Goal: Task Accomplishment & Management: Manage account settings

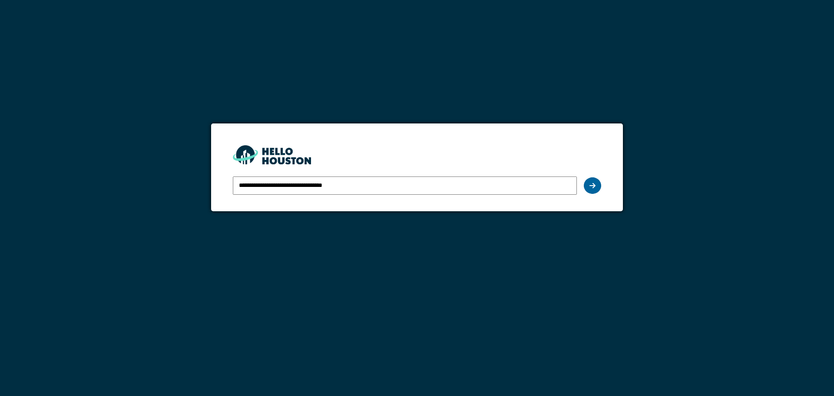
click at [589, 182] on icon at bounding box center [592, 185] width 6 height 7
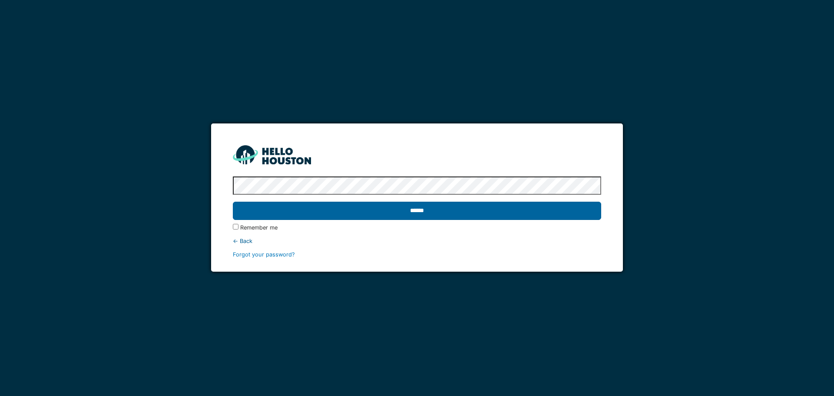
click at [480, 209] on input "******" at bounding box center [417, 210] width 368 height 18
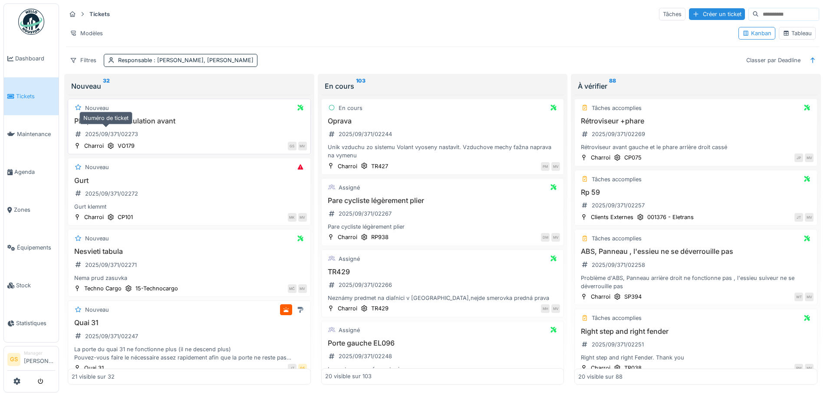
click at [115, 132] on div "2025/09/371/02273" at bounding box center [111, 134] width 53 height 8
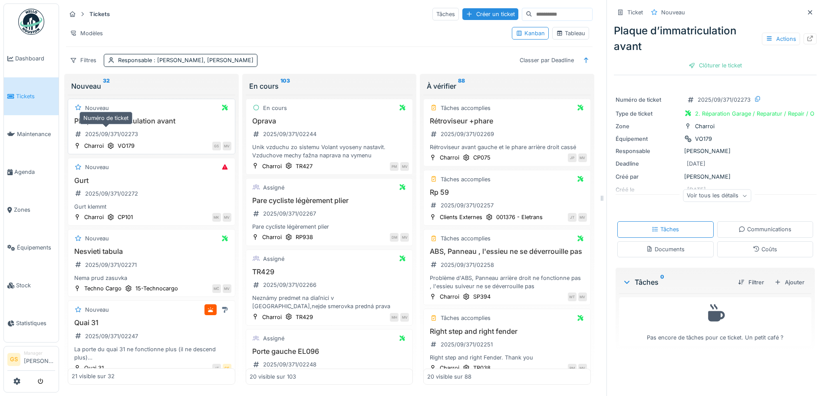
click at [129, 136] on div "2025/09/371/02273" at bounding box center [111, 134] width 53 height 8
click at [128, 134] on div "2025/09/371/02273" at bounding box center [111, 134] width 53 height 8
click at [807, 38] on icon at bounding box center [810, 39] width 7 height 6
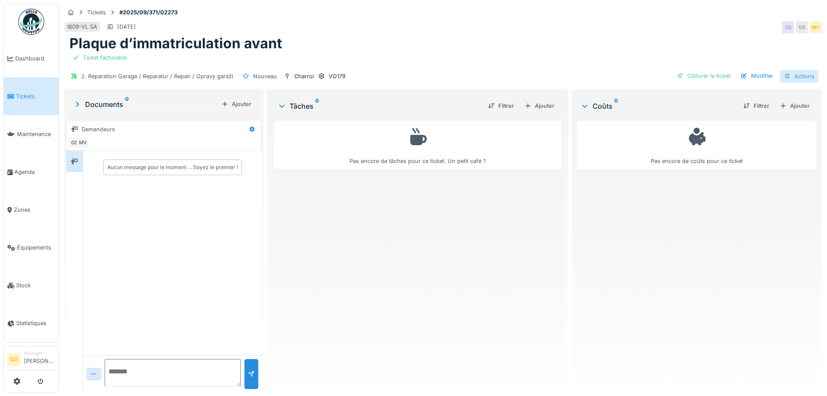
click at [795, 75] on div "Actions" at bounding box center [799, 76] width 38 height 13
click at [723, 37] on div "Plaque d’immatriculation avant" at bounding box center [442, 43] width 747 height 17
click at [786, 105] on div "Ajouter" at bounding box center [794, 106] width 37 height 12
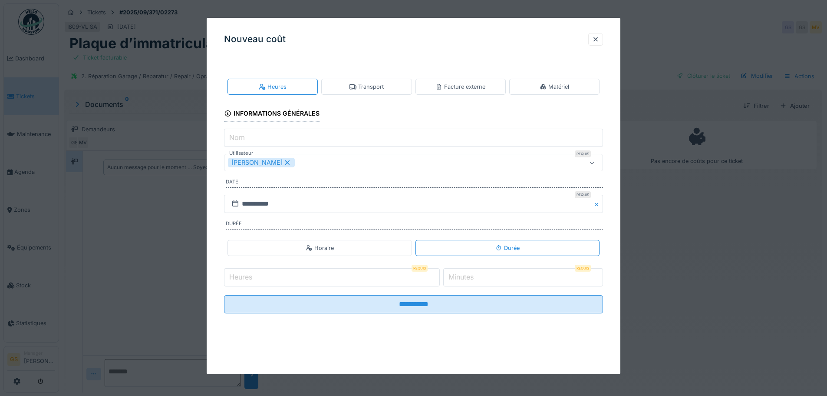
click at [467, 86] on div "Facture externe" at bounding box center [461, 87] width 50 height 8
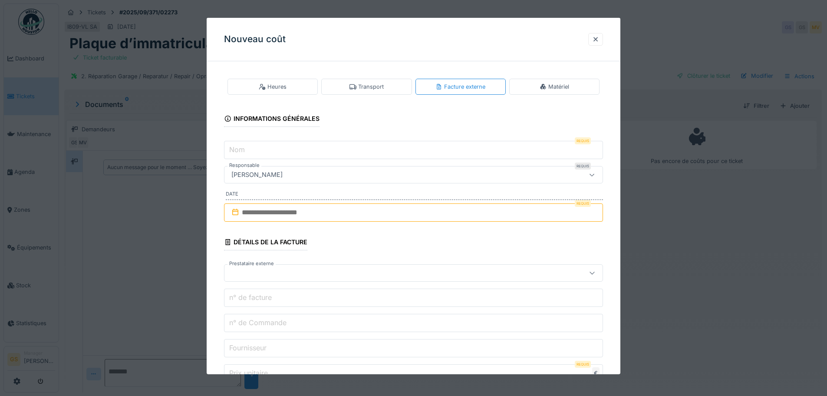
click at [254, 149] on input "Nom" at bounding box center [413, 150] width 379 height 18
click at [268, 153] on input "Nom" at bounding box center [413, 150] width 379 height 18
type input "***"
click at [240, 213] on icon at bounding box center [235, 211] width 9 height 7
click at [258, 210] on input "text" at bounding box center [413, 212] width 379 height 18
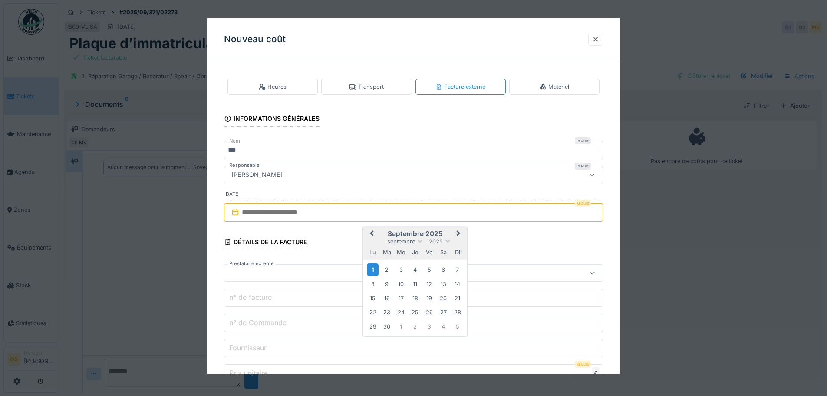
click at [377, 269] on div "1" at bounding box center [373, 269] width 12 height 13
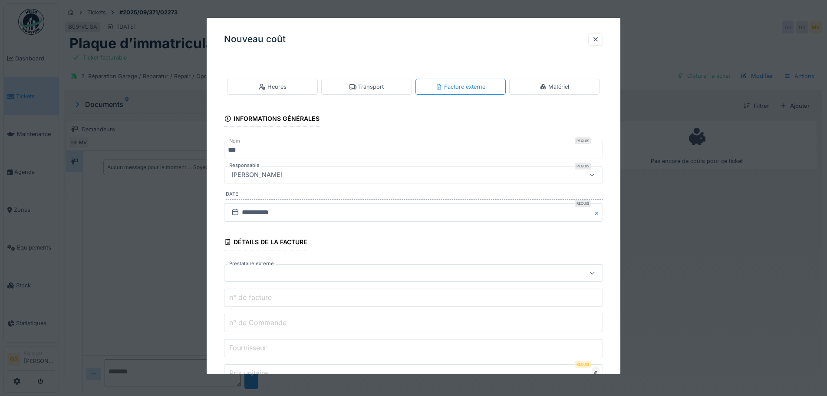
scroll to position [43, 0]
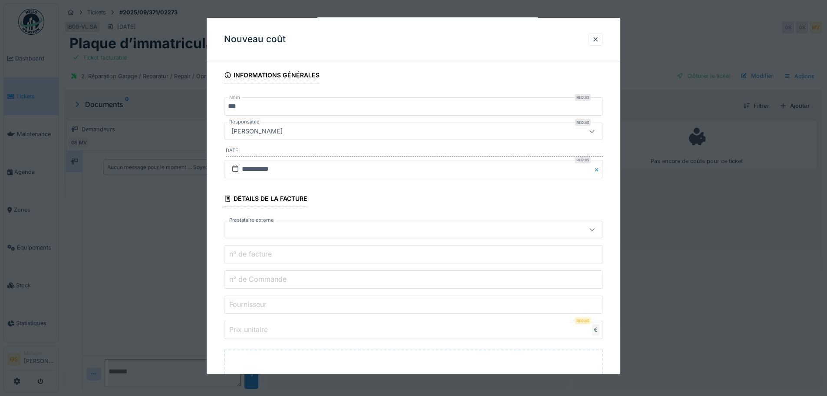
click at [247, 228] on div at bounding box center [391, 229] width 327 height 10
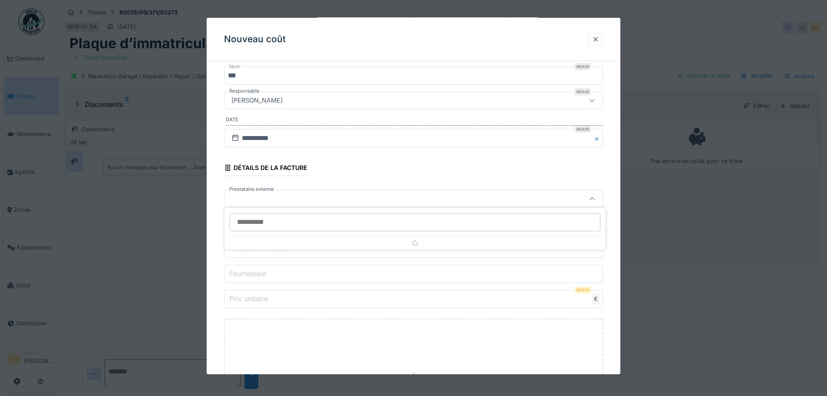
scroll to position [77, 0]
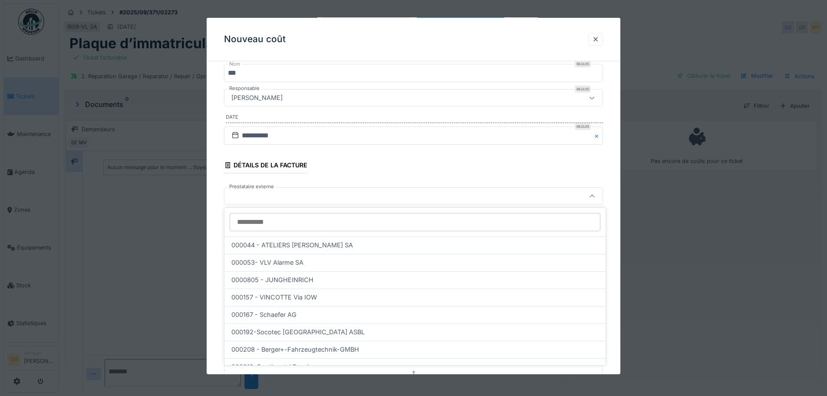
click at [237, 201] on div at bounding box center [413, 195] width 379 height 17
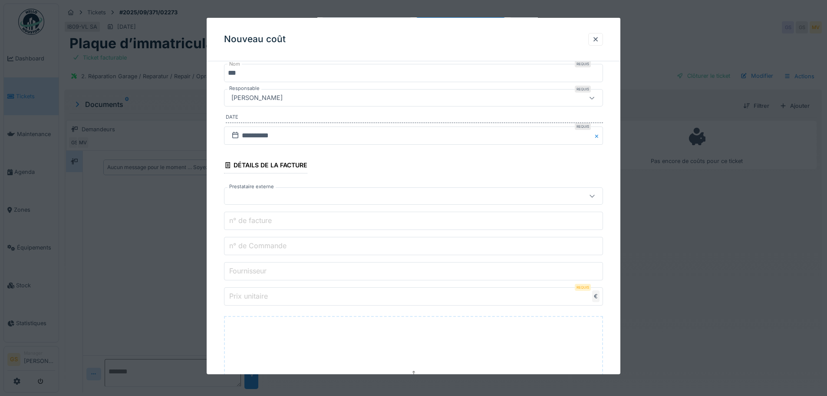
click at [237, 201] on div at bounding box center [413, 195] width 379 height 17
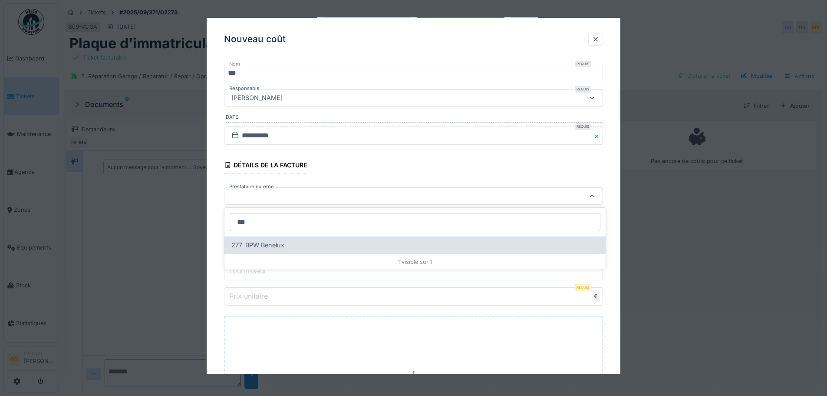
type input "***"
click at [248, 244] on span "277-BPW Benelux" at bounding box center [257, 245] width 53 height 10
type input "*****"
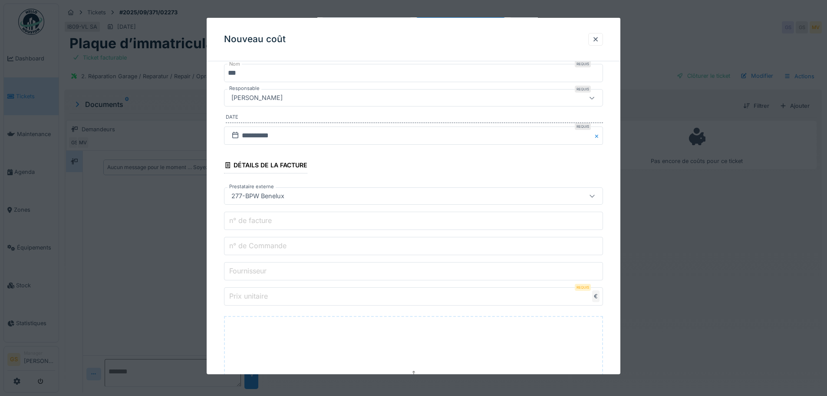
click at [254, 248] on label "n° de Commande" at bounding box center [258, 245] width 61 height 10
click at [254, 248] on input "n° de Commande" at bounding box center [413, 246] width 379 height 18
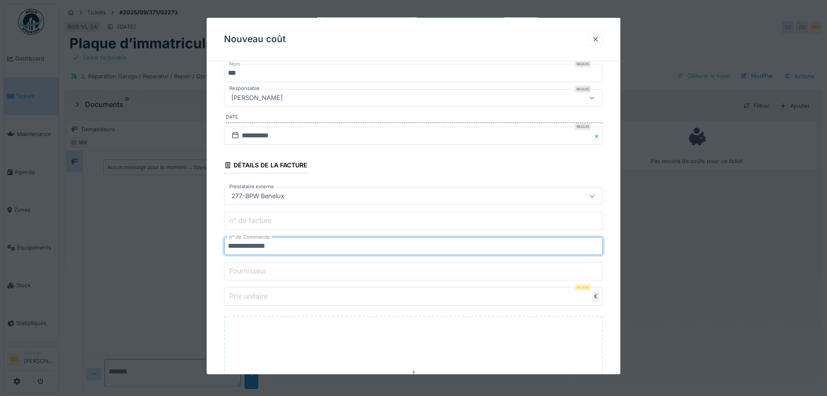
type input "**********"
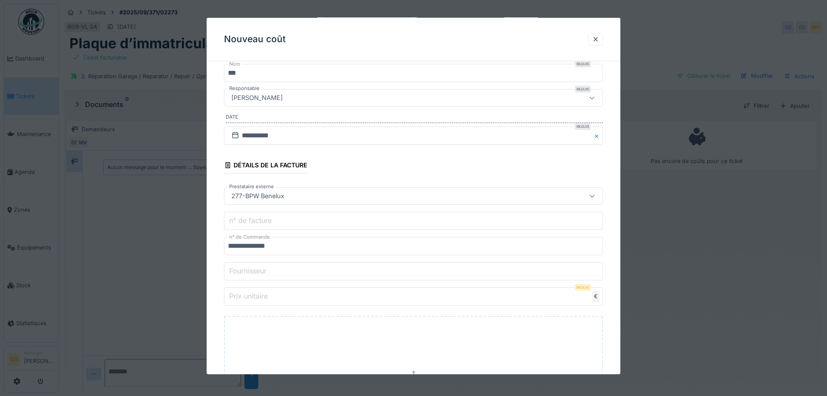
click at [249, 297] on label "Prix unitaire" at bounding box center [249, 295] width 42 height 10
click at [249, 297] on input "Prix unitaire" at bounding box center [413, 296] width 379 height 18
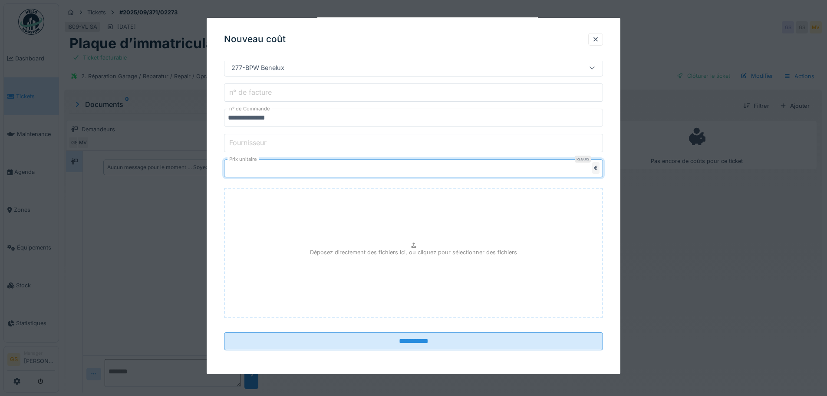
scroll to position [205, 0]
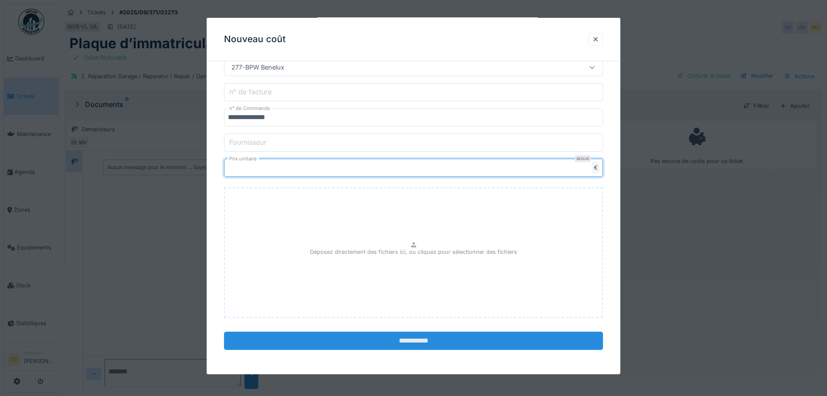
type input "****"
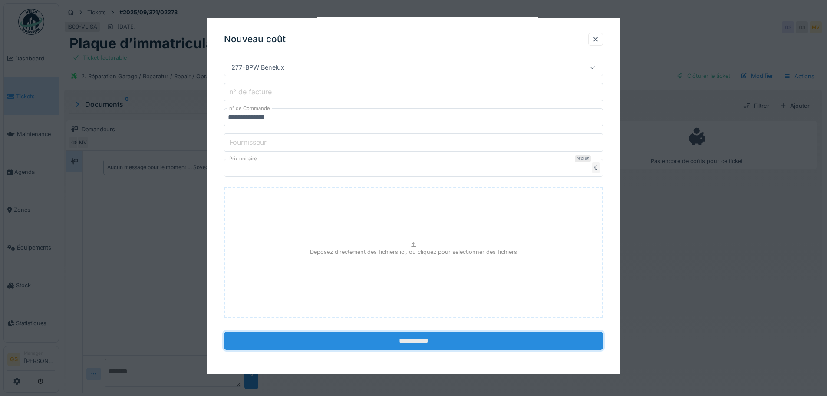
click at [317, 337] on input "**********" at bounding box center [413, 340] width 379 height 18
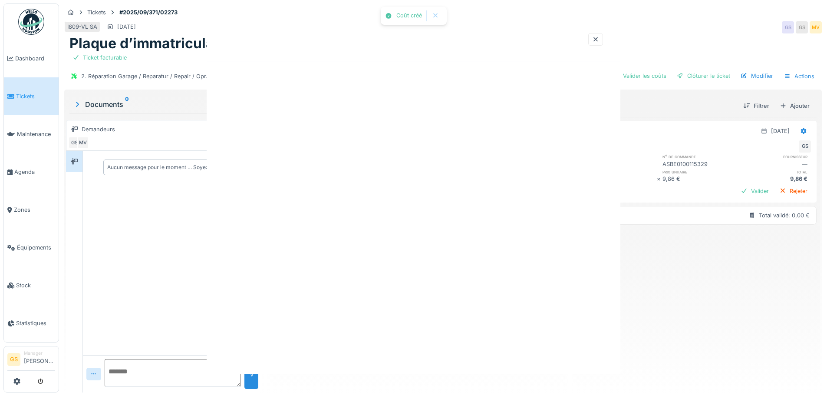
scroll to position [0, 0]
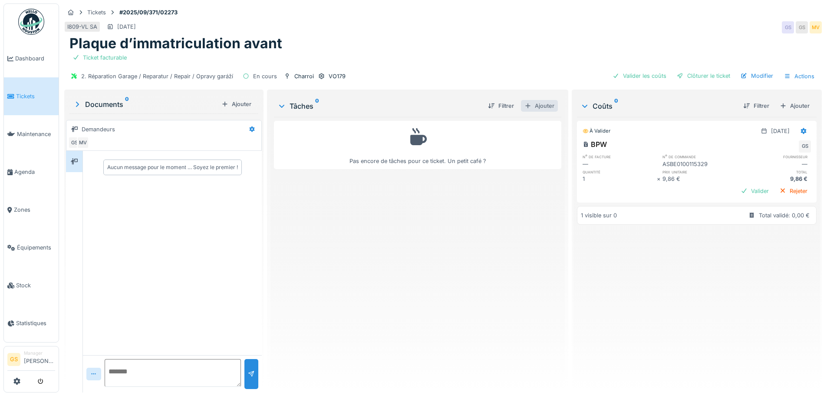
click at [536, 107] on div "Ajouter" at bounding box center [539, 106] width 37 height 12
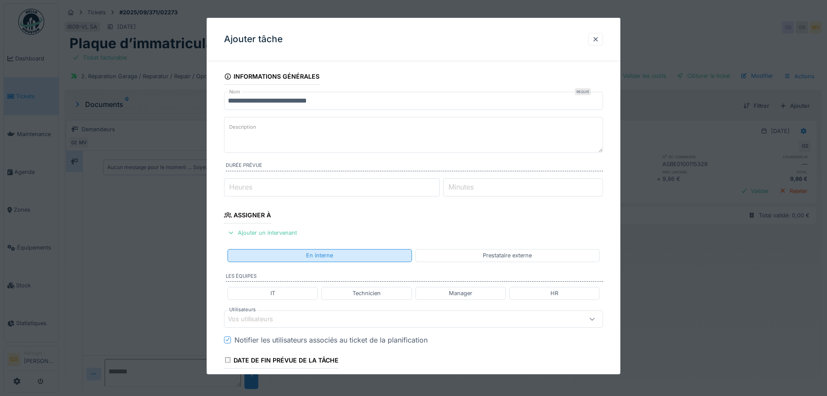
click at [356, 258] on div "En interne" at bounding box center [320, 255] width 184 height 13
click at [358, 254] on div "En interne" at bounding box center [320, 255] width 184 height 13
drag, startPoint x: 361, startPoint y: 257, endPoint x: 342, endPoint y: 258, distance: 19.6
click at [361, 257] on div "En interne" at bounding box center [320, 255] width 184 height 13
click at [316, 255] on div "En interne" at bounding box center [319, 255] width 27 height 8
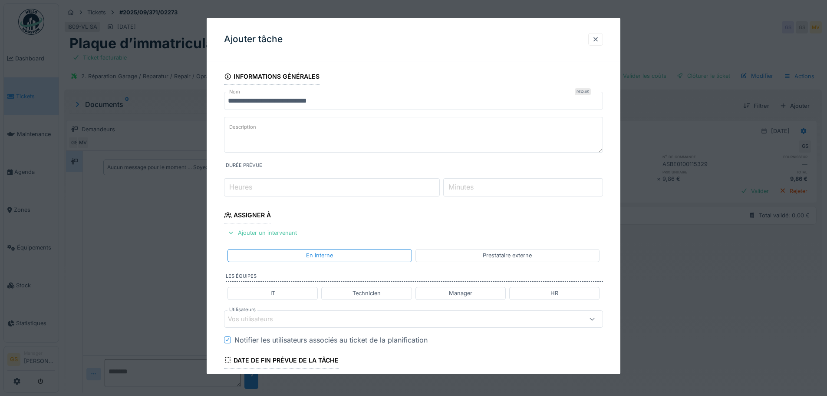
click at [597, 39] on div at bounding box center [595, 39] width 7 height 8
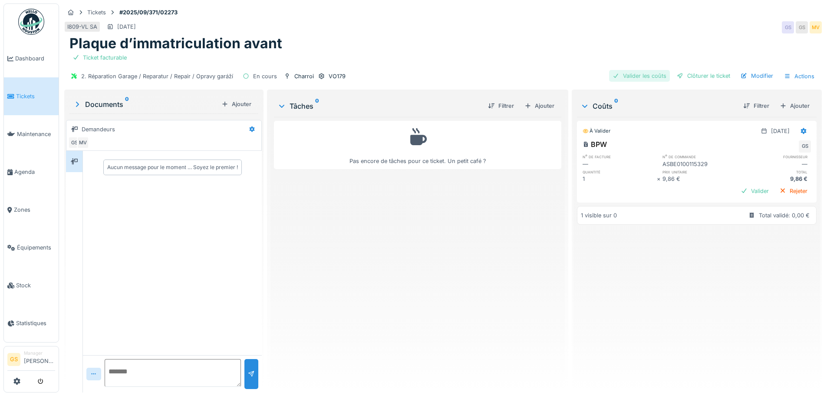
click at [647, 73] on div "Valider les coûts" at bounding box center [639, 76] width 61 height 12
click at [692, 73] on div "Clôturer le ticket" at bounding box center [703, 76] width 60 height 12
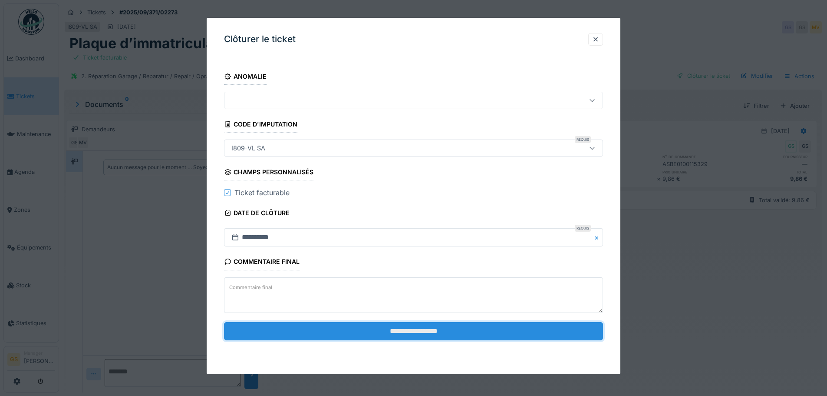
click at [474, 334] on input "**********" at bounding box center [413, 331] width 379 height 18
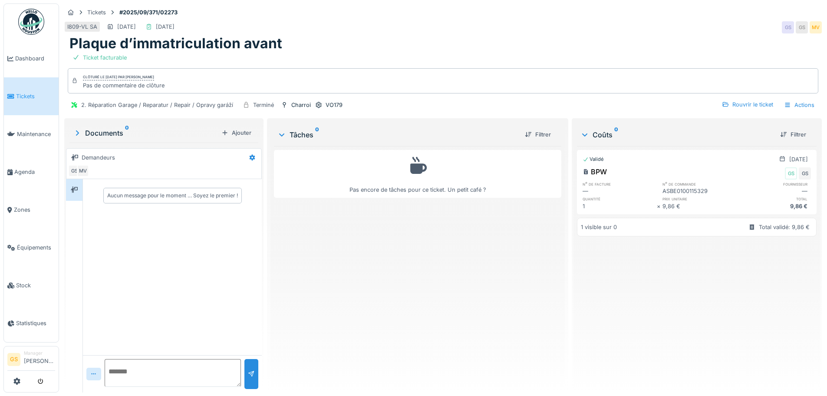
click at [27, 97] on span "Tickets" at bounding box center [35, 96] width 39 height 8
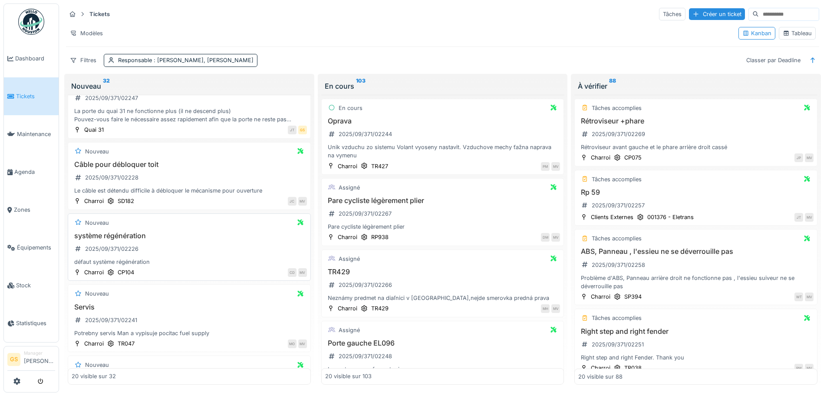
scroll to position [261, 0]
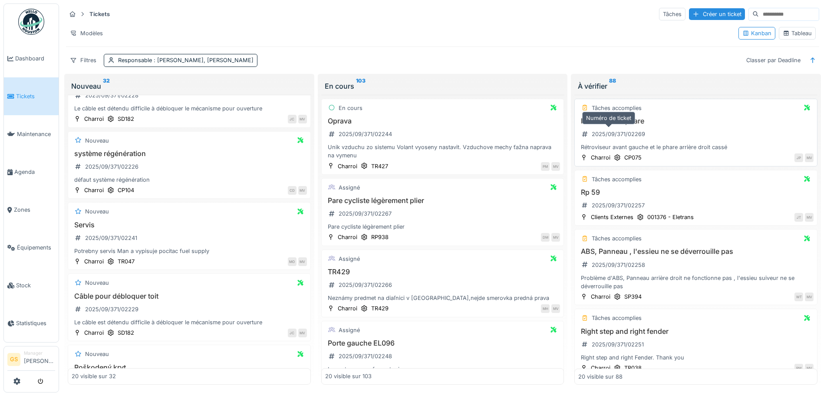
click at [616, 132] on div "2025/09/371/02269" at bounding box center [618, 134] width 53 height 8
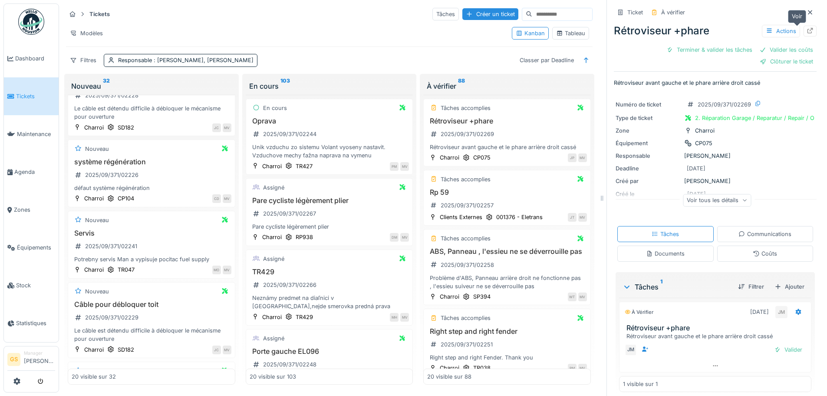
click at [807, 30] on icon at bounding box center [810, 31] width 7 height 6
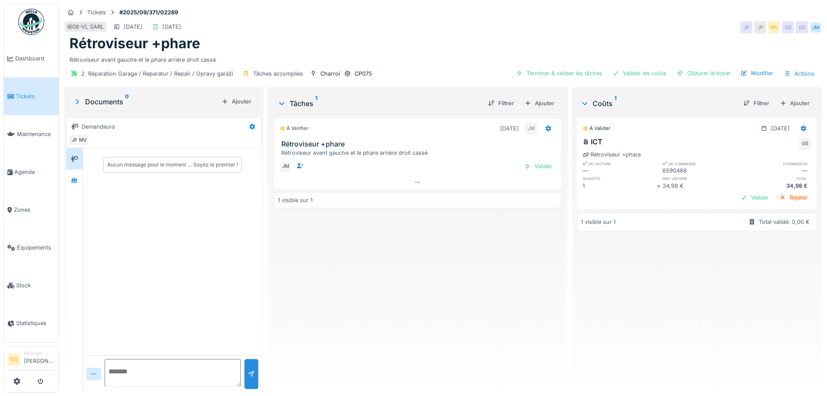
click at [26, 96] on span "Tickets" at bounding box center [35, 96] width 39 height 8
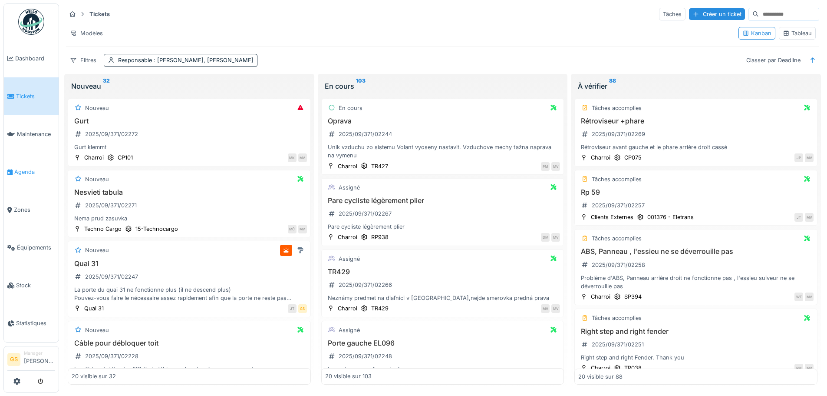
click at [21, 168] on span "Agenda" at bounding box center [34, 172] width 41 height 8
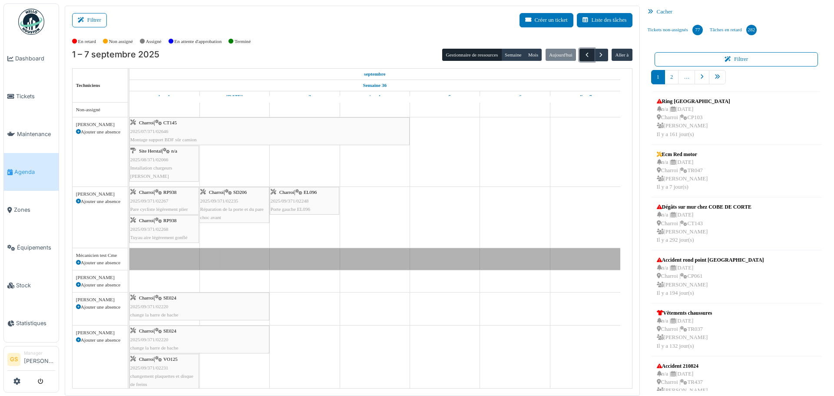
click at [583, 52] on span "button" at bounding box center [586, 54] width 7 height 7
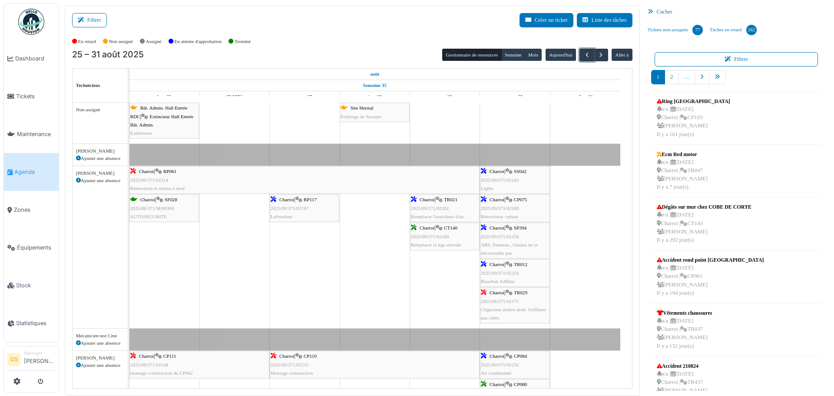
click at [153, 208] on span "2025/08/371/M/00369" at bounding box center [152, 207] width 44 height 5
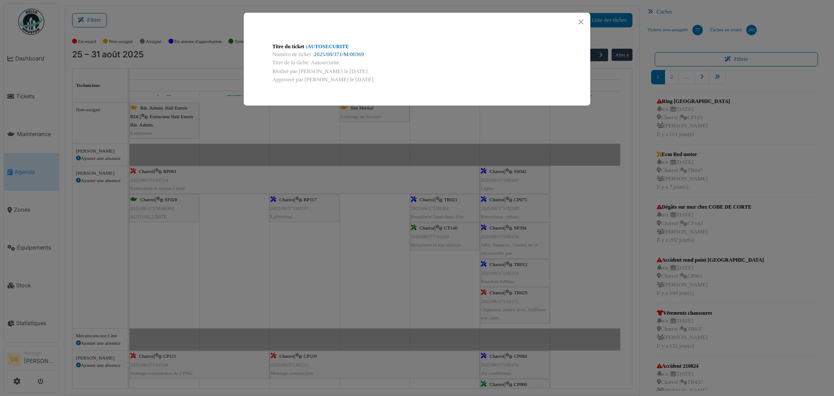
click at [336, 53] on link "2025/08/371/M/00369" at bounding box center [339, 54] width 50 height 6
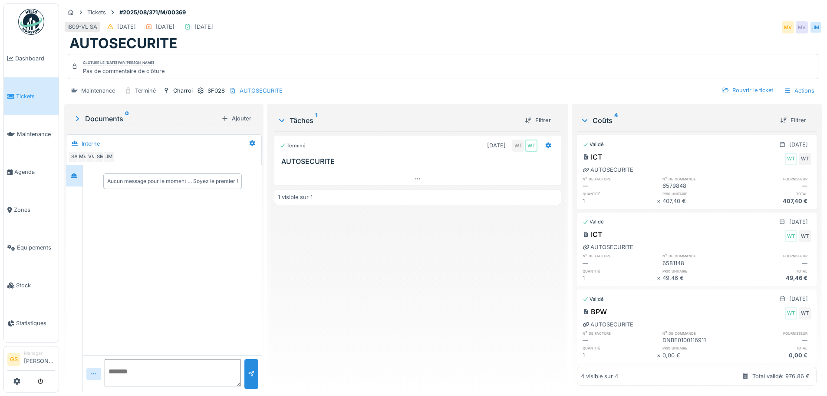
scroll to position [7, 0]
click at [747, 84] on div "Rouvrir le ticket" at bounding box center [748, 90] width 58 height 12
click at [722, 86] on div at bounding box center [725, 90] width 7 height 8
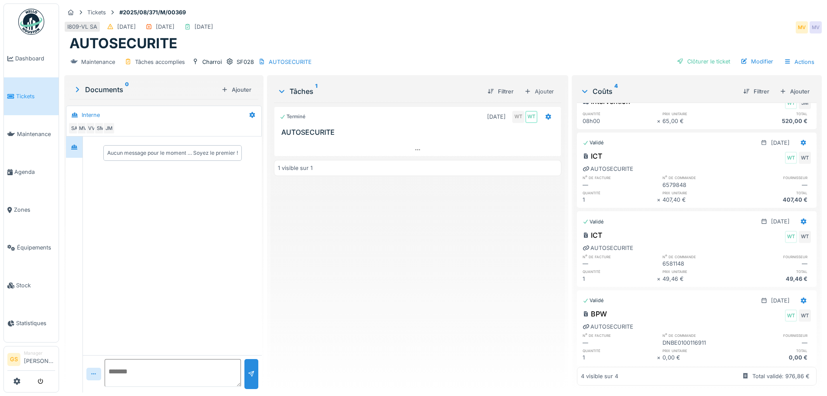
scroll to position [44, 0]
click at [801, 294] on icon at bounding box center [804, 297] width 6 height 6
click at [762, 311] on div "Modifier" at bounding box center [761, 316] width 42 height 13
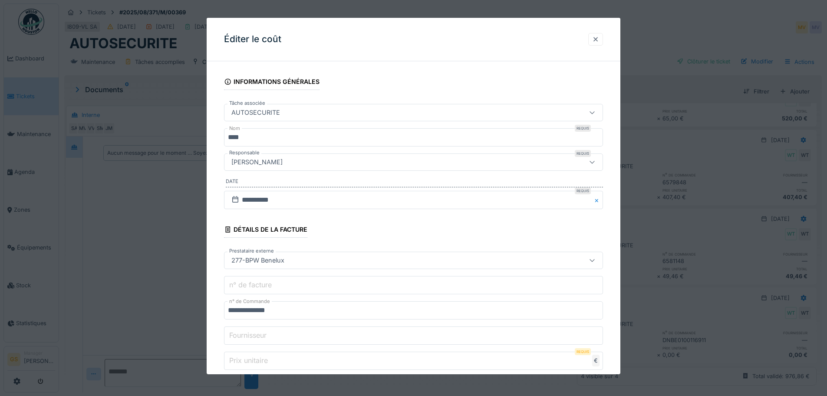
click at [598, 38] on div at bounding box center [595, 39] width 7 height 8
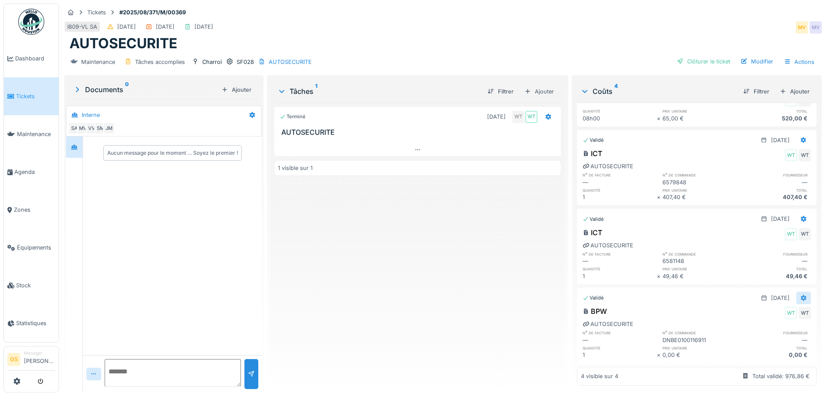
click at [801, 294] on icon at bounding box center [804, 297] width 6 height 6
click at [762, 310] on div "Modifier" at bounding box center [761, 316] width 42 height 13
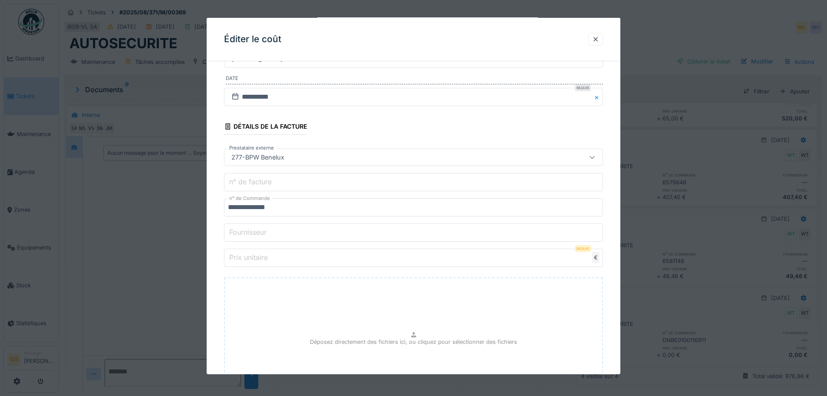
scroll to position [130, 0]
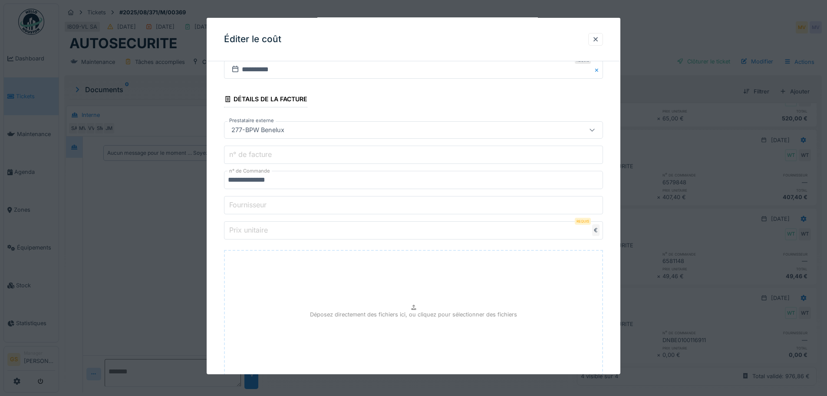
click at [241, 230] on label "Prix unitaire" at bounding box center [249, 229] width 42 height 10
click at [241, 230] on input "*" at bounding box center [413, 230] width 379 height 18
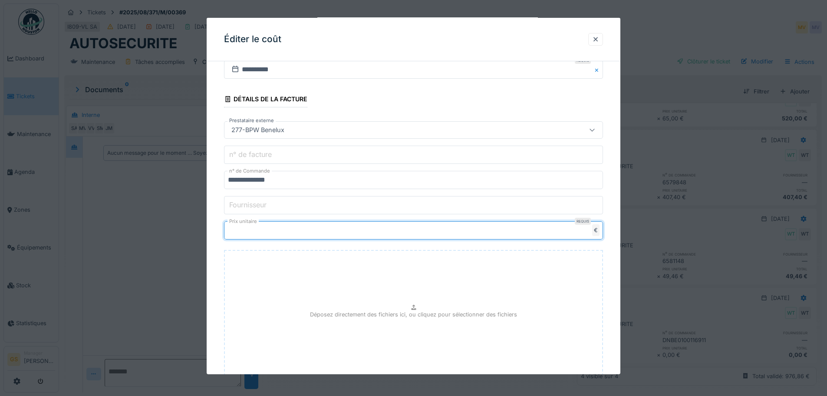
type input "*"
type input "*****"
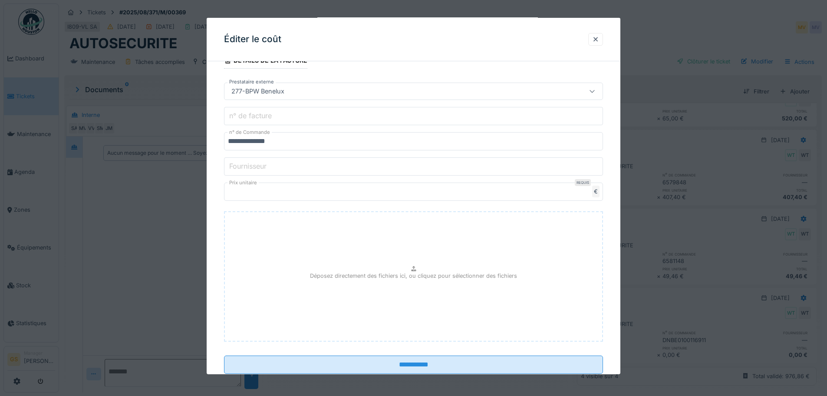
scroll to position [193, 0]
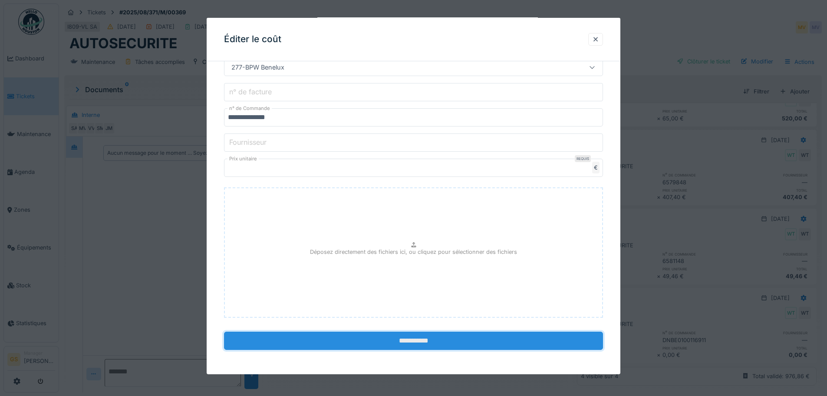
click at [394, 339] on input "**********" at bounding box center [413, 340] width 379 height 18
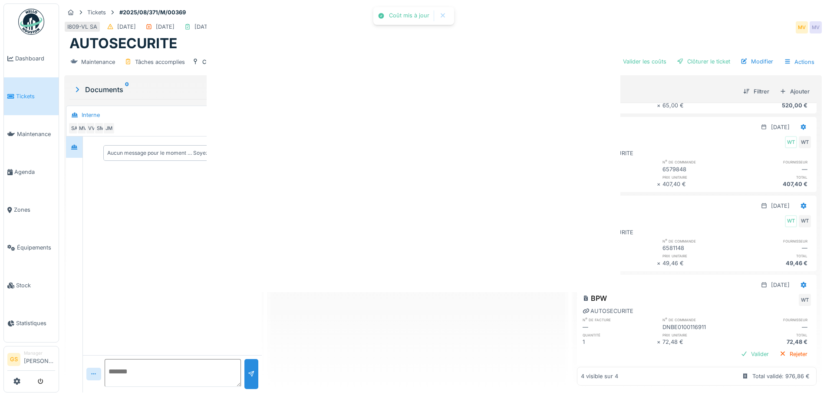
scroll to position [0, 0]
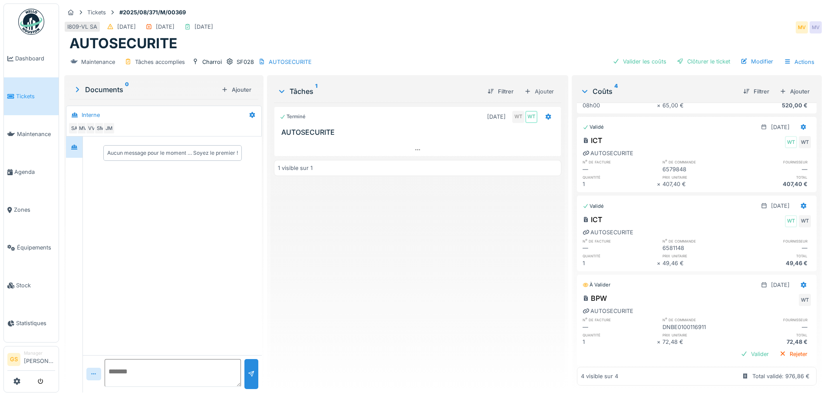
click at [21, 92] on span "Tickets" at bounding box center [35, 96] width 39 height 8
